Goal: Task Accomplishment & Management: Manage account settings

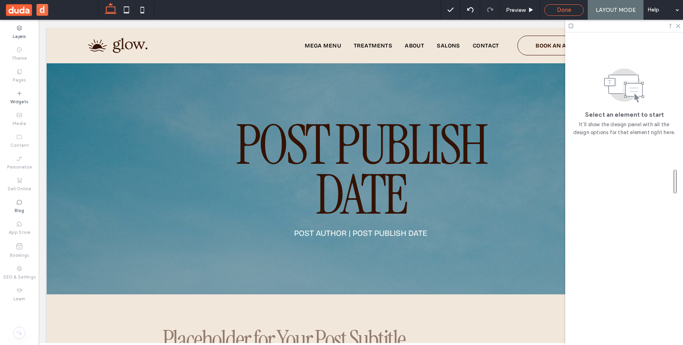
click at [559, 11] on span "Done" at bounding box center [564, 9] width 14 height 7
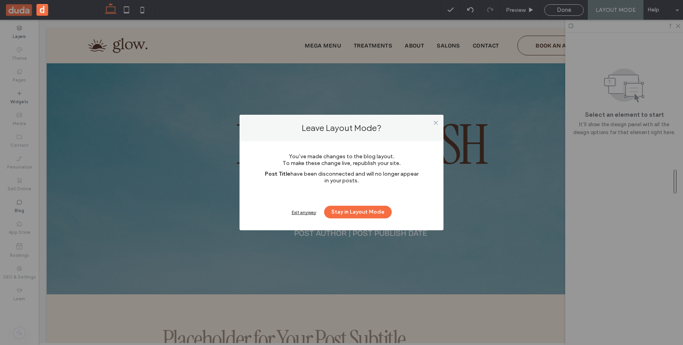
click at [305, 211] on div "Exit anyway" at bounding box center [304, 212] width 25 height 6
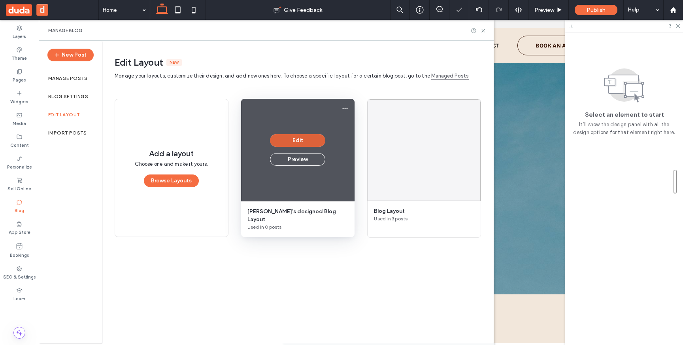
click at [296, 140] on button "Edit" at bounding box center [297, 140] width 55 height 13
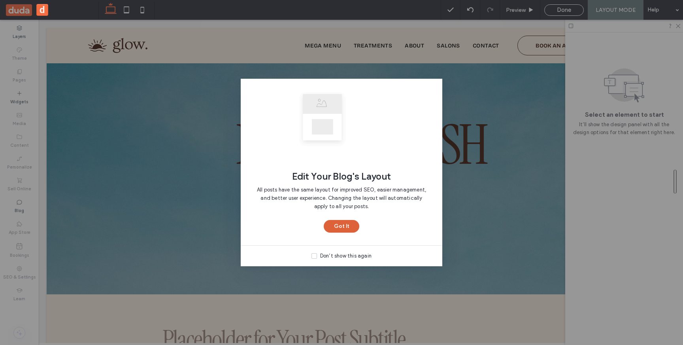
click at [346, 224] on button "Got It" at bounding box center [342, 226] width 36 height 13
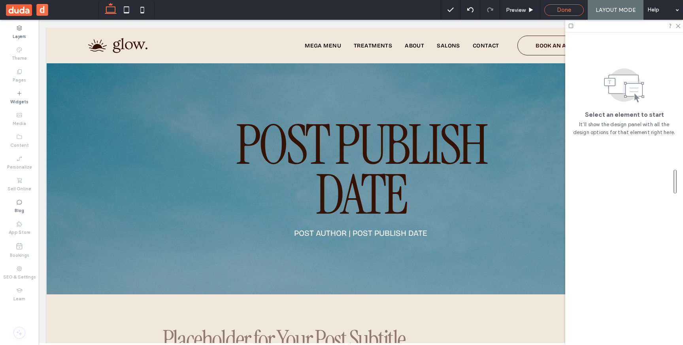
click at [571, 13] on span "Done" at bounding box center [564, 9] width 14 height 7
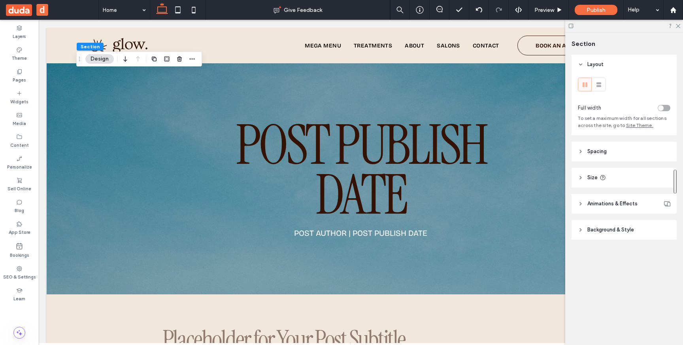
click at [622, 148] on header "Spacing" at bounding box center [624, 152] width 105 height 20
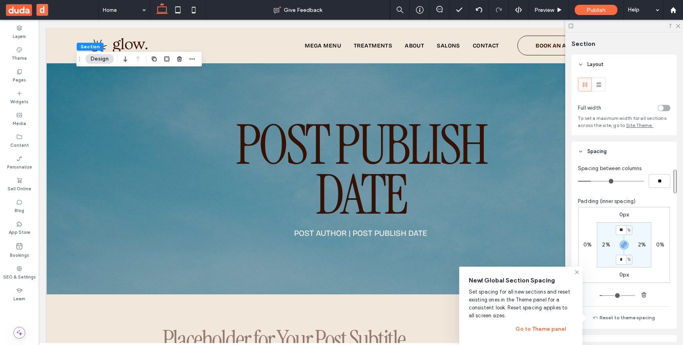
click at [535, 310] on span "Set spacing for all new sections and reset existing ones in the Theme panel for…" at bounding box center [521, 304] width 104 height 32
click at [520, 281] on span "New! Global Section Spacing" at bounding box center [521, 280] width 104 height 9
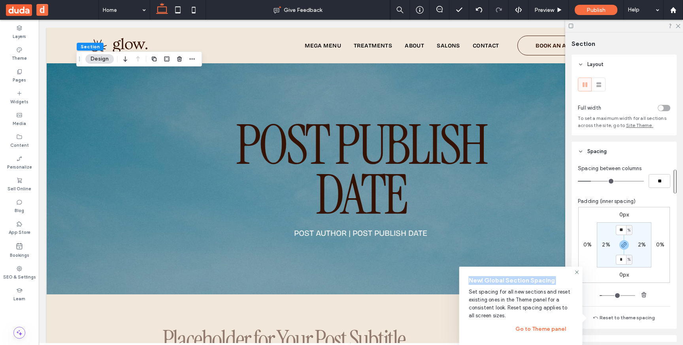
click at [520, 281] on span "New! Global Section Spacing" at bounding box center [521, 280] width 104 height 9
copy span "New! Global Section Spacing"
click at [556, 330] on button "Go to Theme panel" at bounding box center [540, 329] width 65 height 13
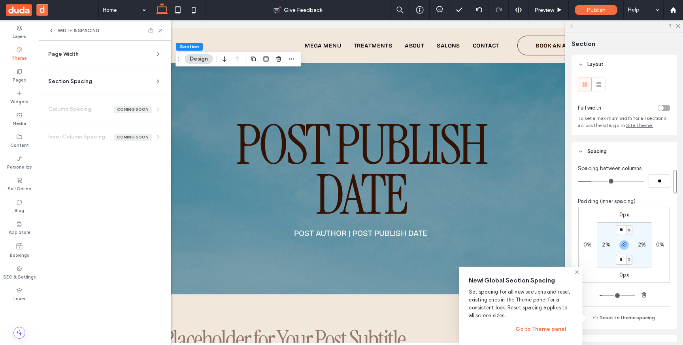
click at [495, 314] on span "Set spacing for all new sections and reset existing ones in the Theme panel for…" at bounding box center [521, 304] width 104 height 32
copy span "Set spacing for all new sections and reset existing ones in the Theme panel for…"
click at [616, 319] on button "Reset to theme spacing" at bounding box center [624, 317] width 73 height 9
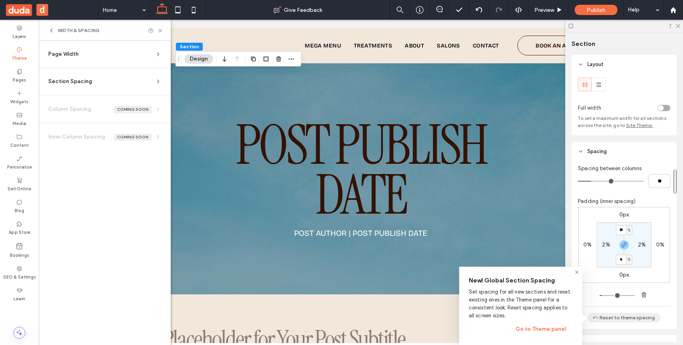
type input "*"
click at [536, 306] on span "Set spacing for all new sections and reset existing ones in the Theme panel for…" at bounding box center [521, 304] width 104 height 32
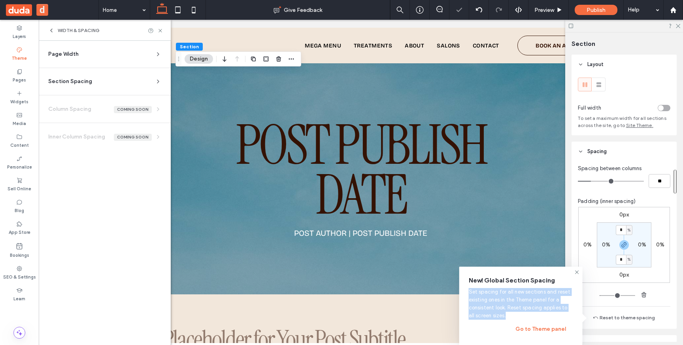
click at [536, 306] on span "Set spacing for all new sections and reset existing ones in the Theme panel for…" at bounding box center [521, 304] width 104 height 32
copy span "Set spacing for all new sections and reset existing ones in the Theme panel for…"
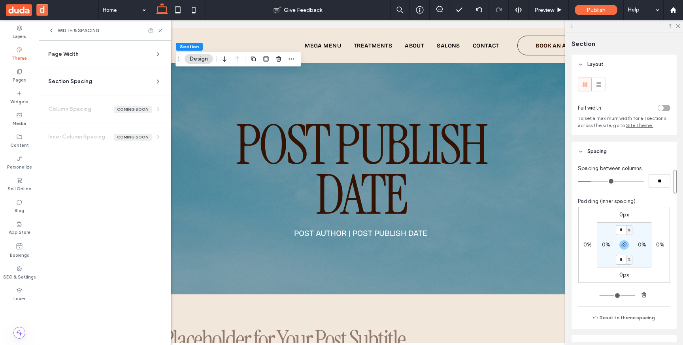
click at [108, 56] on div "Page Width" at bounding box center [101, 54] width 107 height 8
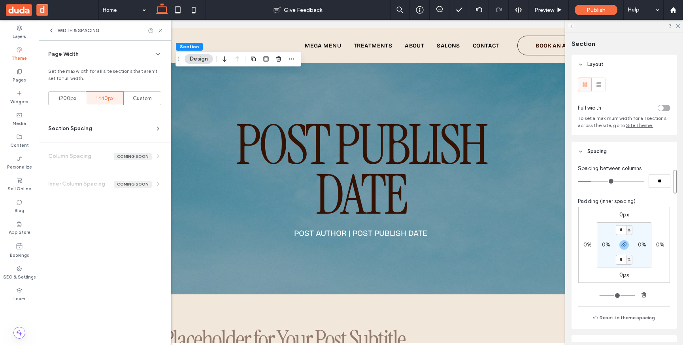
click at [109, 56] on div "Page Width" at bounding box center [101, 54] width 107 height 8
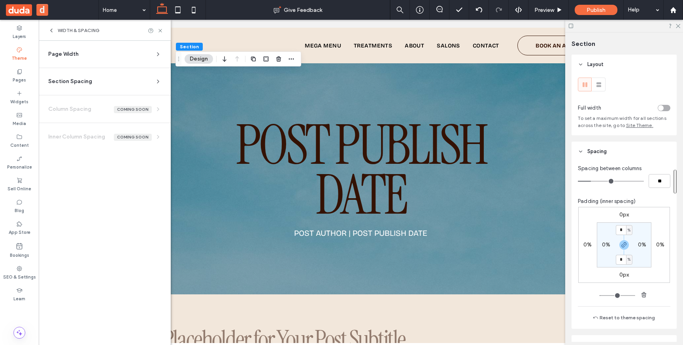
click at [107, 82] on div "Section Spacing" at bounding box center [101, 81] width 107 height 8
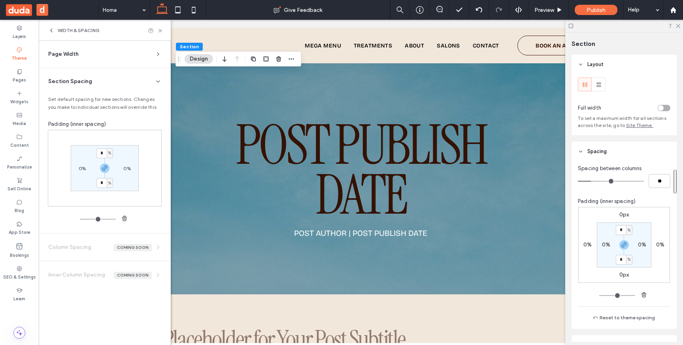
click at [108, 82] on div "Section Spacing" at bounding box center [101, 81] width 107 height 8
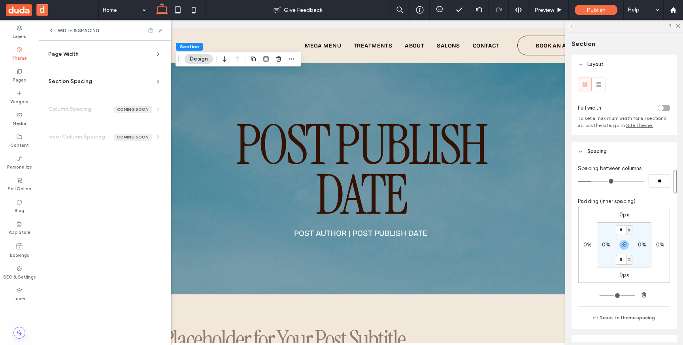
click at [108, 82] on div "Section Spacing" at bounding box center [101, 81] width 107 height 8
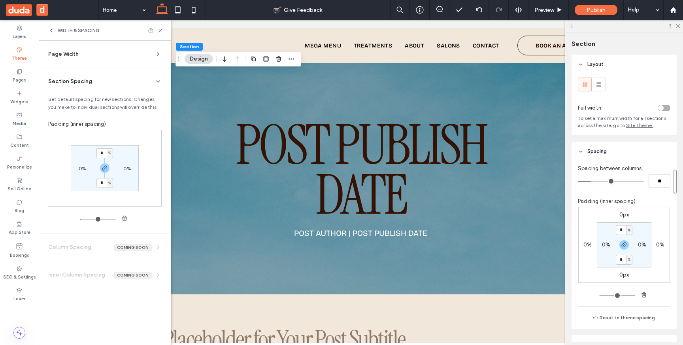
click at [108, 82] on div "Section Spacing" at bounding box center [101, 81] width 107 height 8
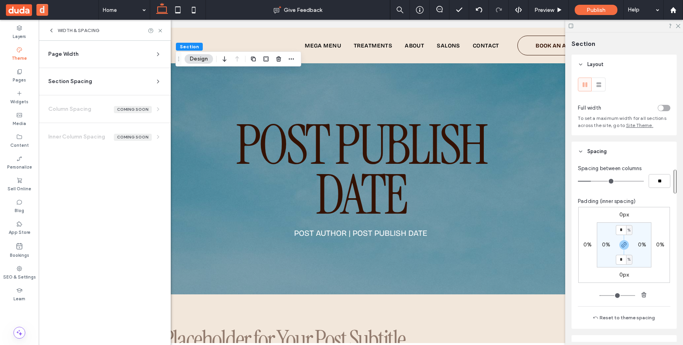
click at [43, 5] on button "d" at bounding box center [42, 10] width 12 height 12
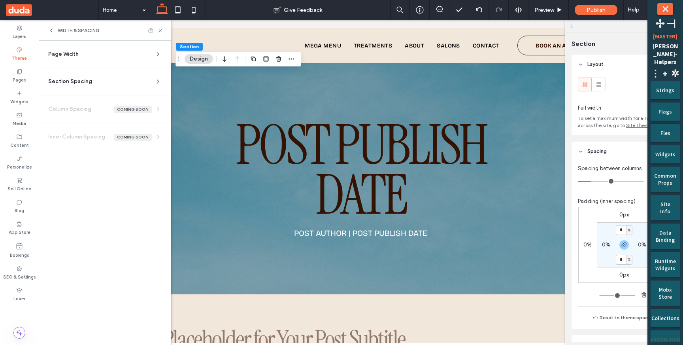
click at [669, 338] on div "[PERSON_NAME] UI" at bounding box center [665, 340] width 18 height 20
click at [594, 21] on span at bounding box center [594, 17] width 0 height 7
click at [664, 5] on button "⤬" at bounding box center [665, 9] width 16 height 12
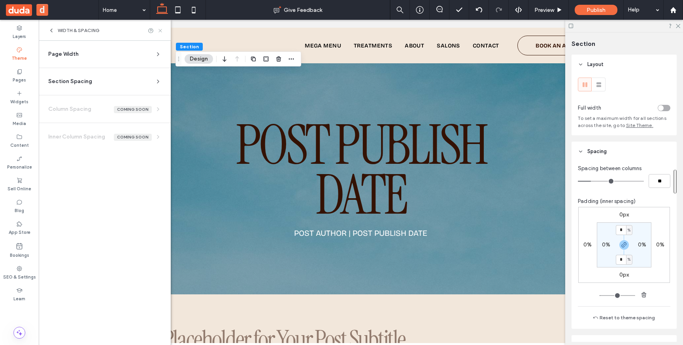
click at [161, 31] on use at bounding box center [160, 30] width 3 height 3
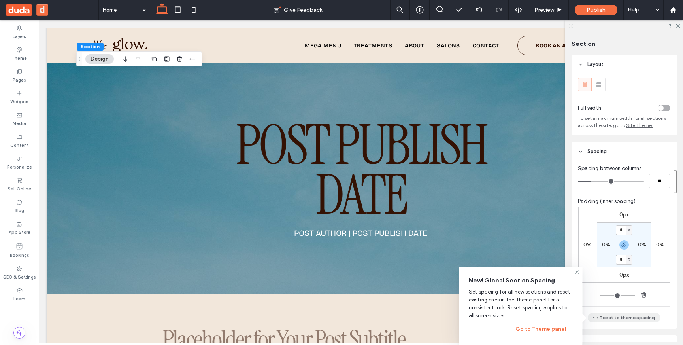
click at [622, 319] on button "Reset to theme spacing" at bounding box center [624, 317] width 73 height 9
